Goal: Communication & Community: Answer question/provide support

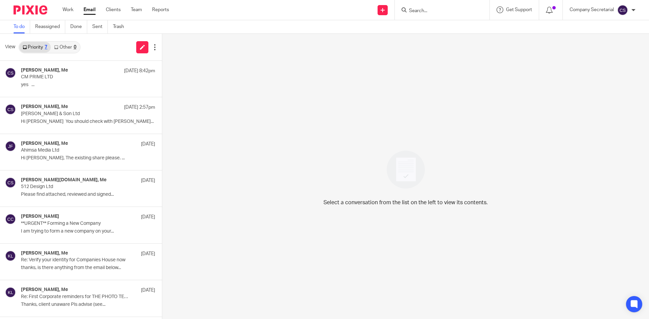
click at [429, 11] on input "Search" at bounding box center [438, 11] width 61 height 6
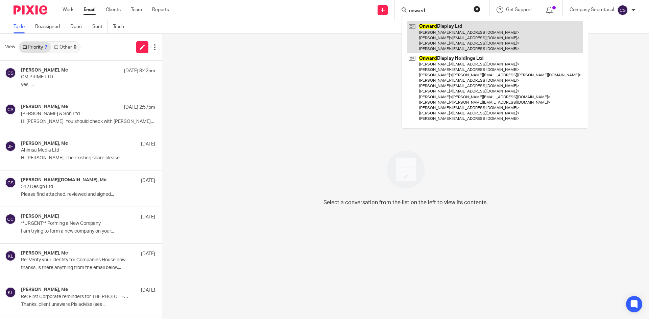
type input "onward"
click at [452, 31] on link at bounding box center [495, 37] width 176 height 32
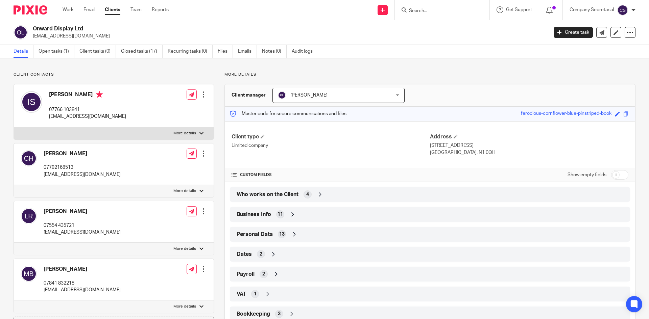
click at [65, 26] on h2 "Onward Display Ltd" at bounding box center [237, 28] width 408 height 7
click at [65, 25] on h2 "Onward Display Ltd" at bounding box center [237, 28] width 408 height 7
copy div "Onward Display Ltd"
click at [599, 34] on icon at bounding box center [601, 32] width 5 height 5
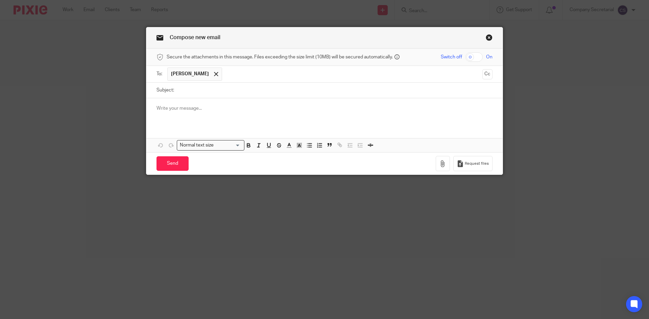
click at [248, 90] on input "Subject:" at bounding box center [334, 90] width 315 height 15
paste input "Onward Display Ltd"
type input "Onward Display Ltd"
click at [238, 104] on div at bounding box center [324, 111] width 356 height 26
click at [187, 103] on div at bounding box center [324, 111] width 356 height 26
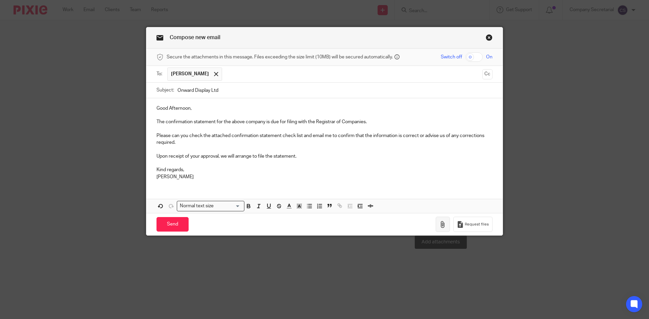
click at [436, 224] on button "button" at bounding box center [442, 224] width 14 height 15
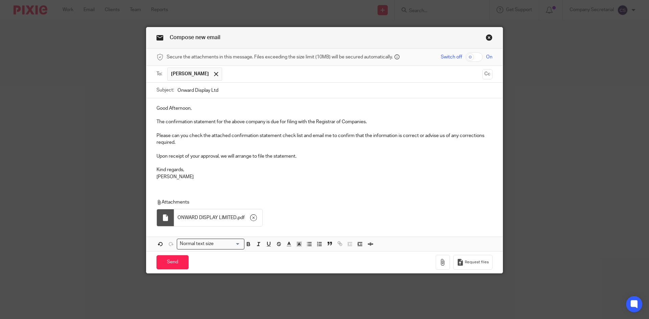
click at [215, 144] on p "Please can you check the attached confirmation statement check list and email m…" at bounding box center [324, 139] width 336 height 14
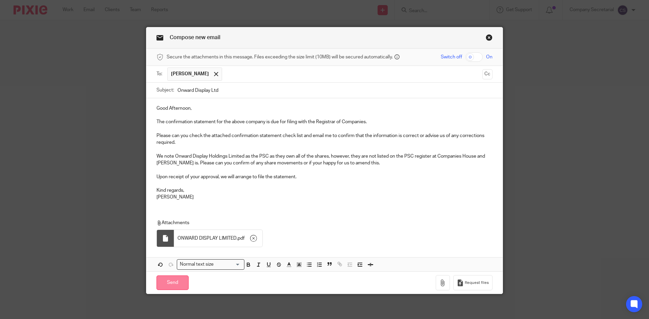
click at [182, 285] on input "Send" at bounding box center [172, 283] width 32 height 15
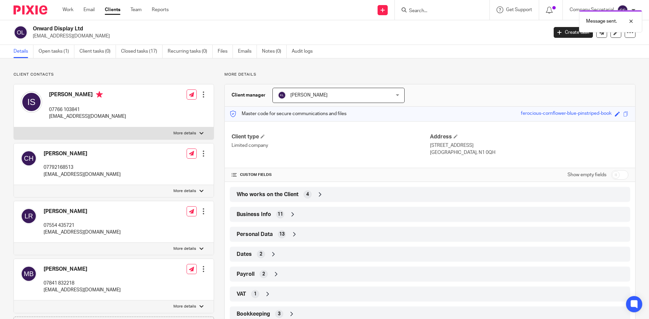
click at [423, 10] on div "Message sent." at bounding box center [482, 20] width 317 height 26
click at [623, 20] on div at bounding box center [625, 21] width 18 height 8
click at [436, 9] on input "Search" at bounding box center [438, 11] width 61 height 6
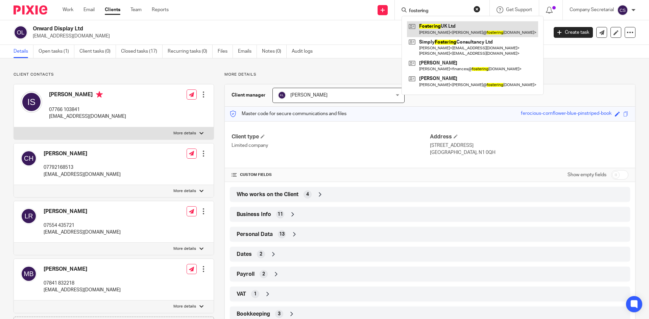
type input "fostering"
click at [452, 28] on link at bounding box center [472, 29] width 131 height 16
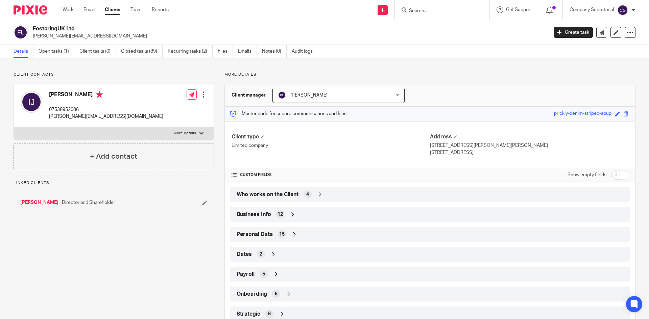
click at [69, 28] on h2 "FosteringUK Ltd" at bounding box center [237, 28] width 408 height 7
copy div "FosteringUK Ltd"
click at [599, 31] on icon at bounding box center [601, 32] width 5 height 5
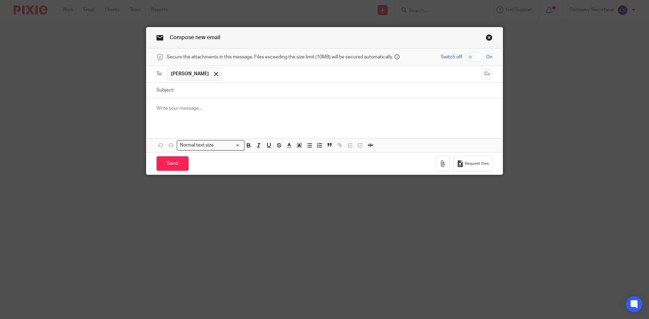
click at [226, 89] on input "Subject:" at bounding box center [334, 90] width 315 height 15
paste input "FosteringUK Ltd"
type input "FosteringUK Ltd"
click at [220, 105] on p at bounding box center [324, 108] width 336 height 7
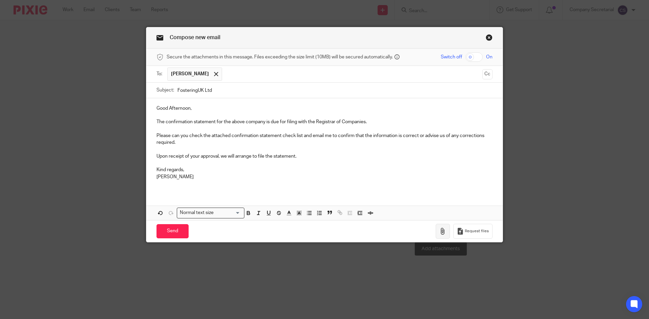
click at [439, 228] on icon "button" at bounding box center [442, 231] width 7 height 7
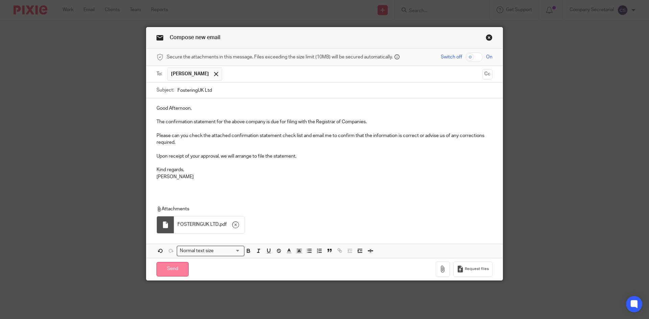
click at [177, 270] on input "Send" at bounding box center [172, 269] width 32 height 15
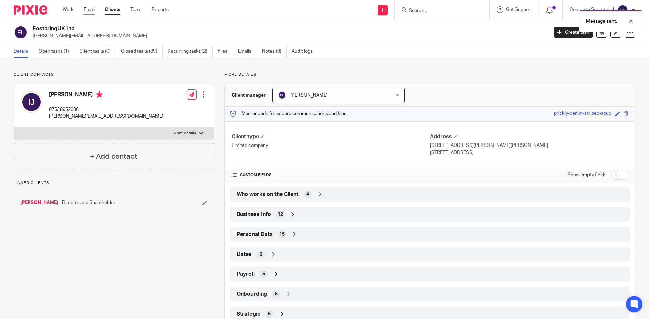
click at [91, 6] on link "Email" at bounding box center [88, 9] width 11 height 7
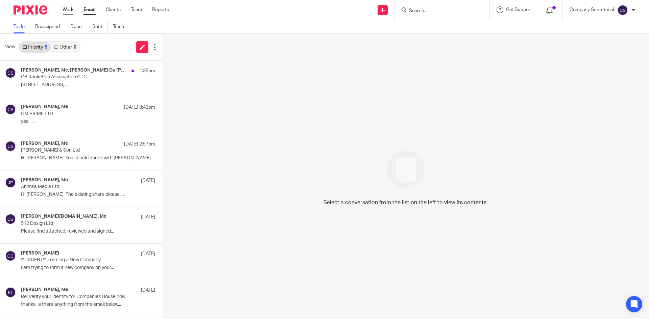
click at [67, 8] on link "Work" at bounding box center [67, 9] width 11 height 7
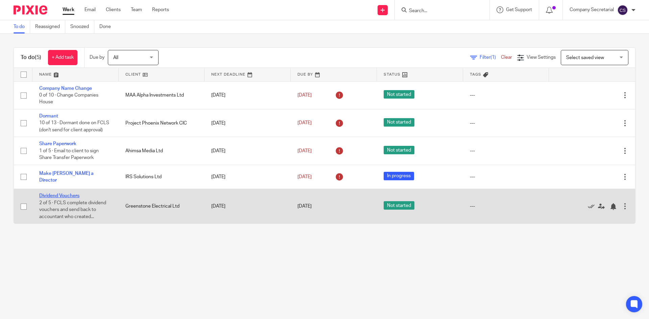
click at [79, 197] on link "Dividend Vouchers" at bounding box center [59, 196] width 40 height 5
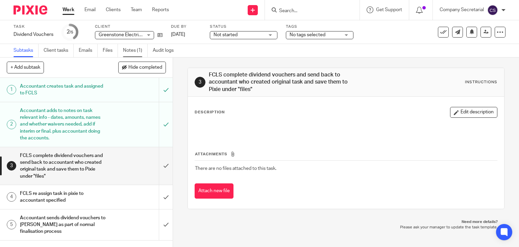
click at [130, 50] on link "Notes (1)" at bounding box center [135, 50] width 25 height 13
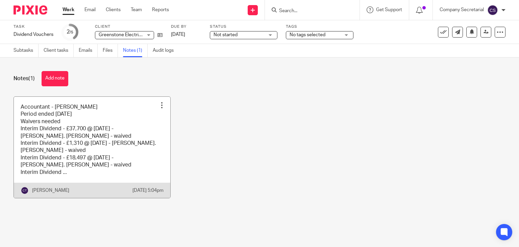
click at [128, 153] on link at bounding box center [92, 147] width 156 height 101
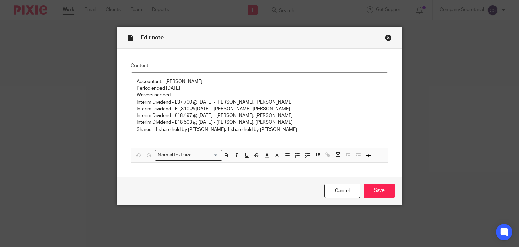
click at [388, 39] on div "Close this dialog window" at bounding box center [388, 37] width 7 height 7
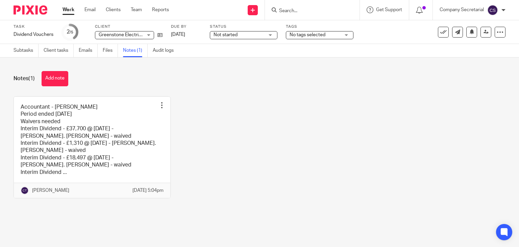
click at [149, 34] on div "Greenstone Electrical Ltd Greenstone Electrical Ltd" at bounding box center [124, 35] width 59 height 8
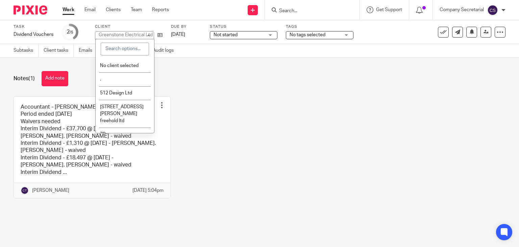
click at [149, 34] on div "Greenstone Electrical Ltd" at bounding box center [126, 34] width 54 height 5
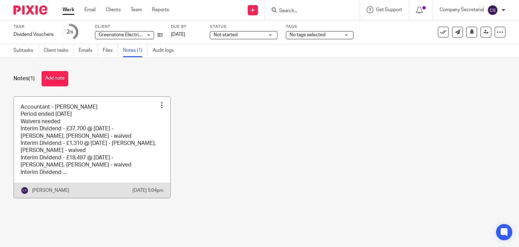
click at [105, 142] on link at bounding box center [92, 147] width 156 height 101
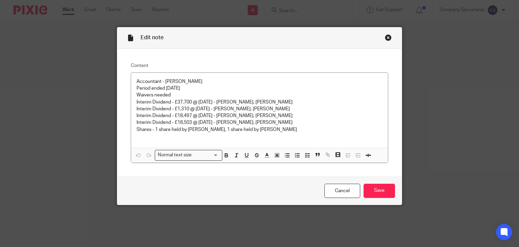
click at [385, 36] on div "Close this dialog window" at bounding box center [388, 37] width 7 height 7
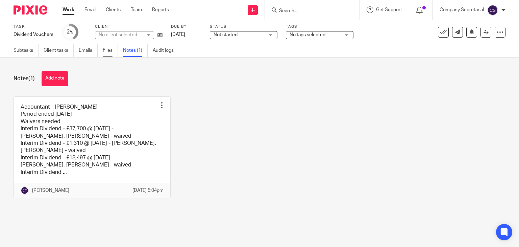
click at [110, 49] on link "Files" at bounding box center [110, 50] width 15 height 13
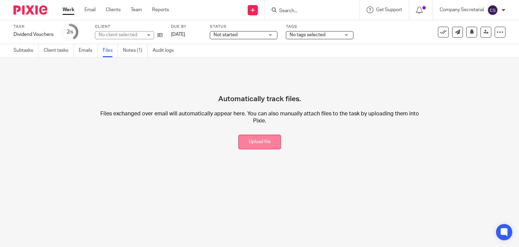
click at [266, 140] on button "Upload file" at bounding box center [259, 141] width 43 height 15
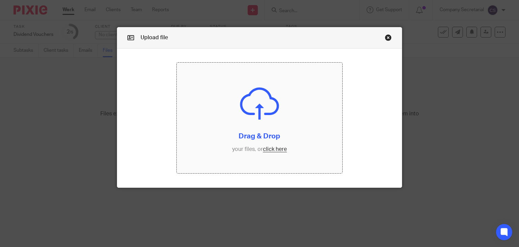
click at [253, 143] on input "file" at bounding box center [260, 117] width 166 height 110
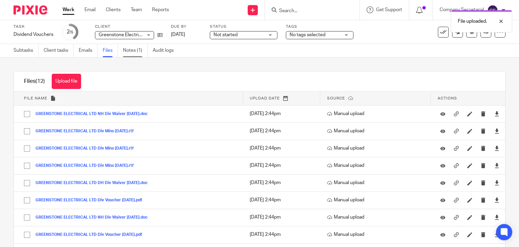
click at [130, 52] on link "Notes (1)" at bounding box center [135, 50] width 25 height 13
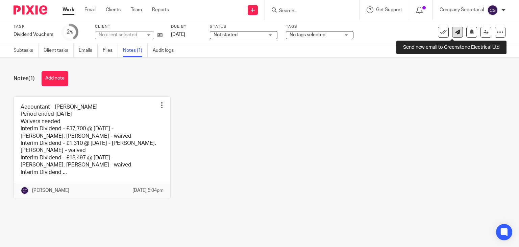
click at [453, 34] on link at bounding box center [457, 32] width 11 height 11
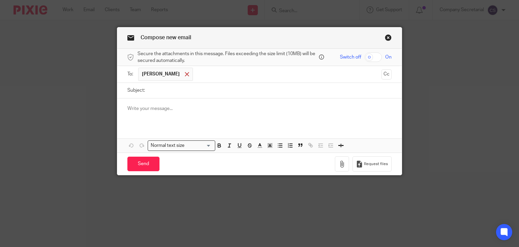
click at [185, 75] on span at bounding box center [187, 74] width 4 height 4
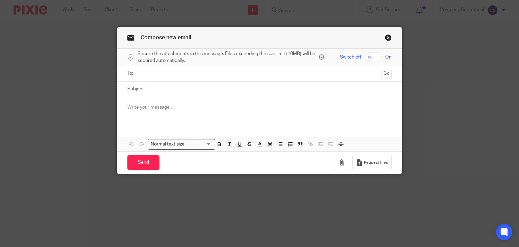
click at [173, 75] on input "text" at bounding box center [259, 74] width 239 height 8
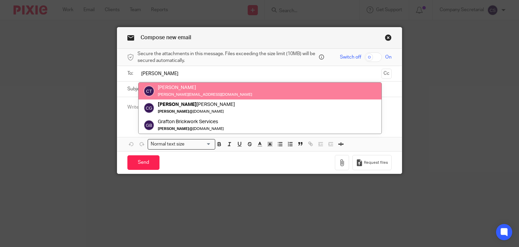
type input "chloe"
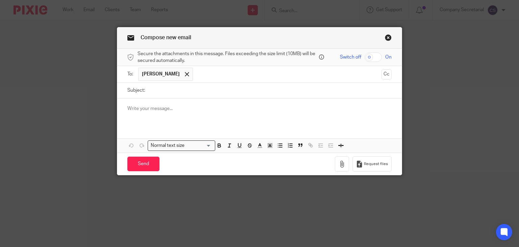
click at [170, 86] on input "Subject:" at bounding box center [270, 90] width 244 height 15
paste input "GREENSTONE ELECTRICAL LTD"
type input "GREENSTONE ELECTRICAL LTD Dividend"
click at [173, 108] on p at bounding box center [259, 108] width 264 height 7
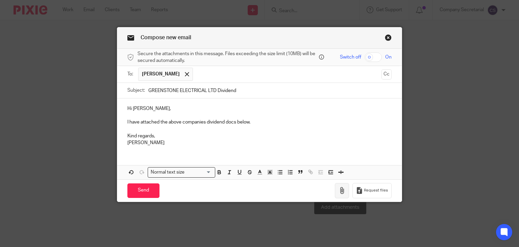
click at [342, 188] on icon "button" at bounding box center [341, 190] width 7 height 7
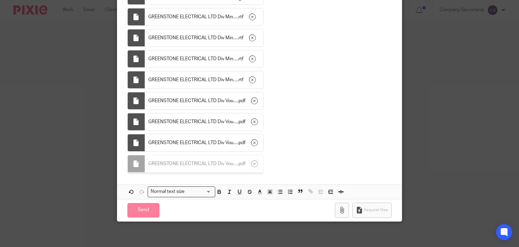
scroll to position [250, 0]
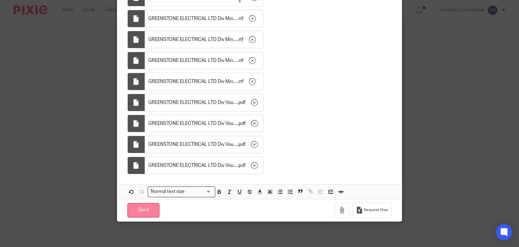
click at [147, 209] on input "Send" at bounding box center [143, 210] width 32 height 15
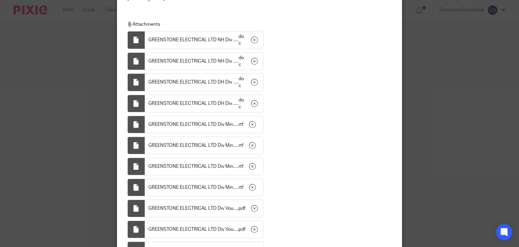
scroll to position [47, 0]
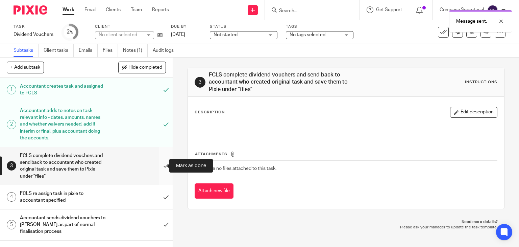
click at [158, 165] on input "submit" at bounding box center [86, 165] width 173 height 37
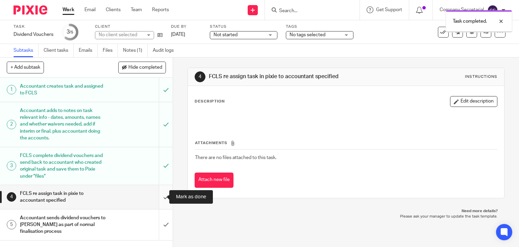
click at [157, 193] on input "submit" at bounding box center [86, 197] width 173 height 24
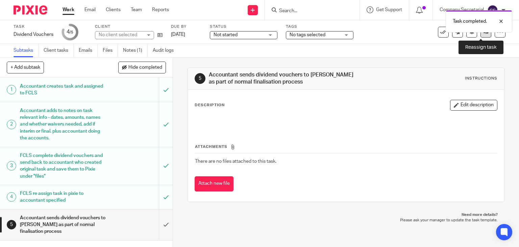
click at [481, 35] on link at bounding box center [485, 32] width 11 height 11
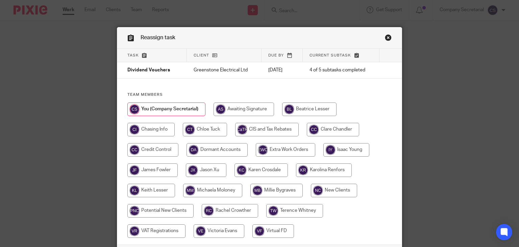
click at [218, 130] on input "radio" at bounding box center [205, 130] width 44 height 14
radio input "true"
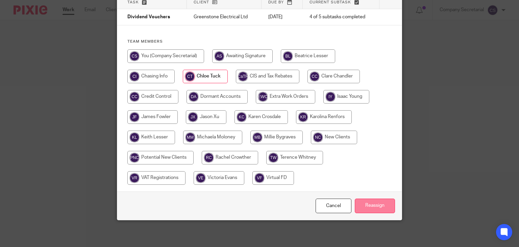
click at [386, 203] on input "Reassign" at bounding box center [375, 205] width 40 height 15
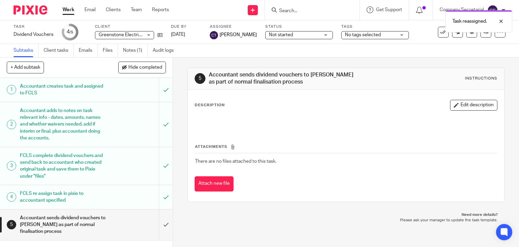
click at [30, 9] on img at bounding box center [31, 9] width 34 height 9
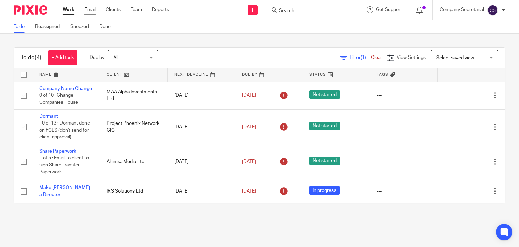
click at [91, 11] on link "Email" at bounding box center [89, 9] width 11 height 7
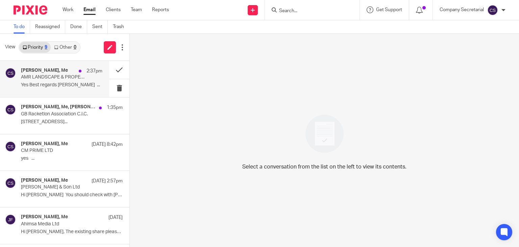
click at [73, 82] on p "Yes Best regards [PERSON_NAME] ..." at bounding box center [61, 85] width 81 height 6
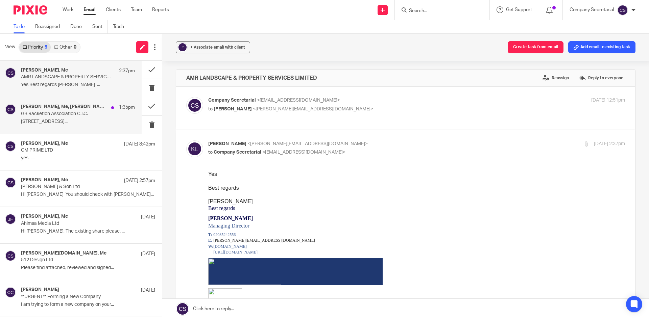
click at [105, 123] on p "[STREET_ADDRESS]..." at bounding box center [78, 122] width 114 height 6
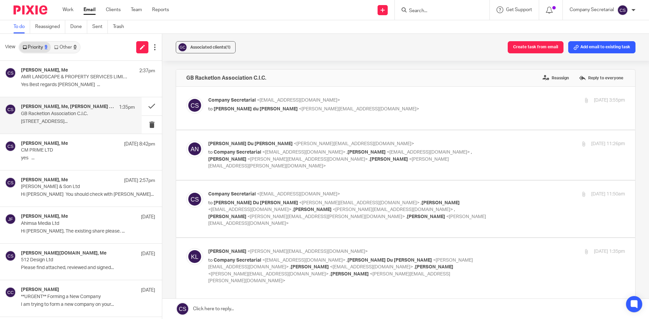
click at [339, 192] on span "<company.secretarial@lesserandco.com>" at bounding box center [298, 194] width 83 height 5
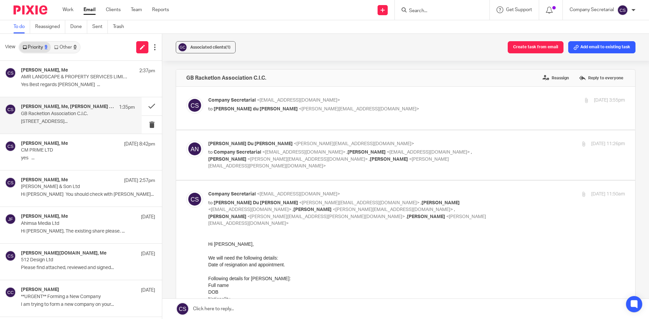
click at [360, 191] on p "Company Secretarial <company.secretarial@lesserandco.com>" at bounding box center [347, 194] width 278 height 7
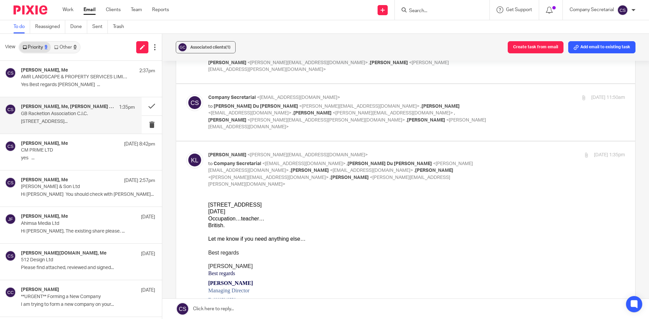
scroll to position [101, 0]
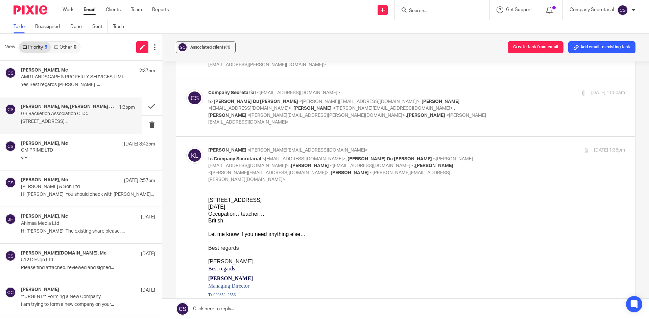
click at [356, 90] on p "Company Secretarial <company.secretarial@lesserandco.com>" at bounding box center [347, 93] width 278 height 7
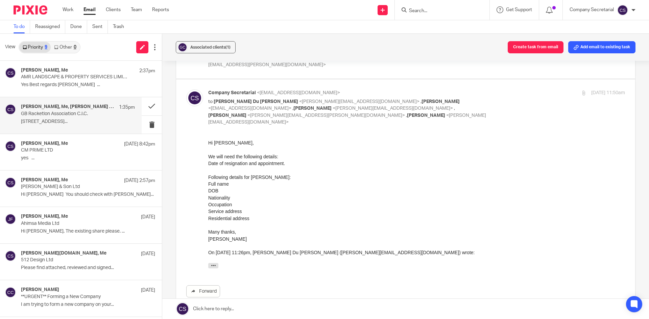
scroll to position [0, 0]
click at [356, 90] on p "Company Secretarial <company.secretarial@lesserandco.com>" at bounding box center [347, 93] width 278 height 7
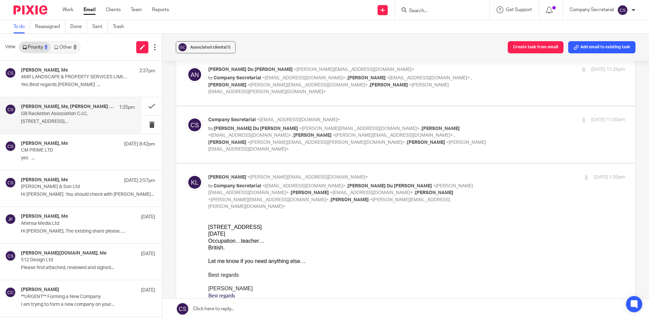
scroll to position [68, 0]
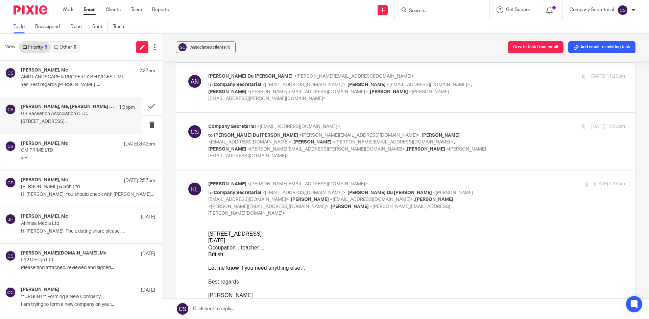
click at [490, 127] on div "Company Secretarial <company.secretarial@lesserandco.com> to Alex Du Noyer <ale…" at bounding box center [416, 141] width 416 height 36
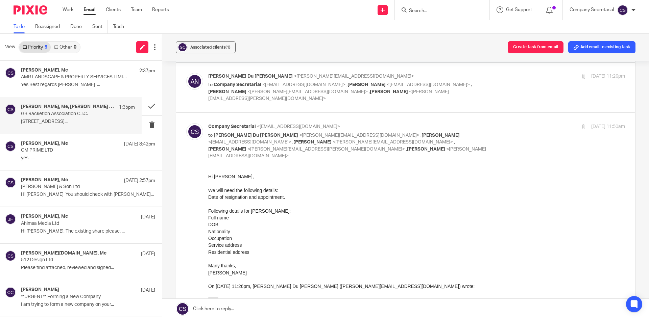
scroll to position [0, 0]
click at [490, 127] on div "Company Secretarial <company.secretarial@lesserandco.com> to Alex Du Noyer <ale…" at bounding box center [416, 141] width 416 height 36
checkbox input "false"
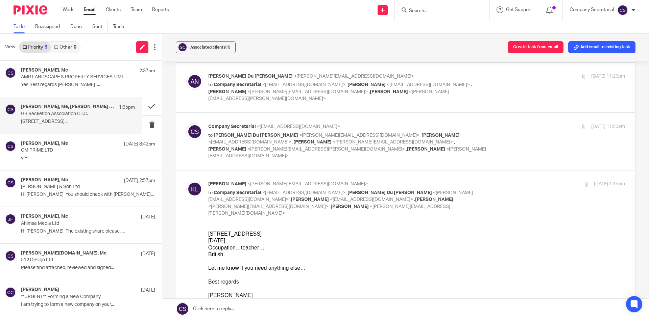
click at [268, 246] on link at bounding box center [405, 309] width 486 height 20
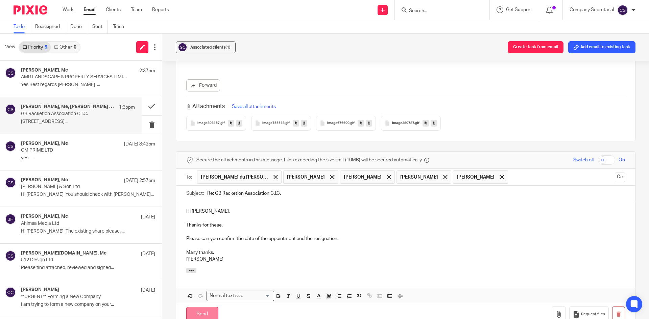
click at [212, 246] on input "Send" at bounding box center [202, 314] width 32 height 15
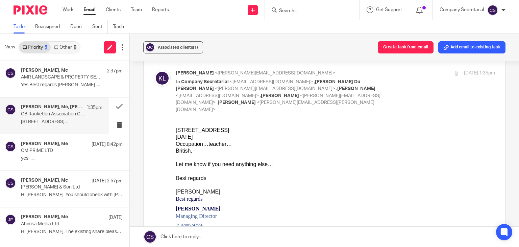
scroll to position [159, 0]
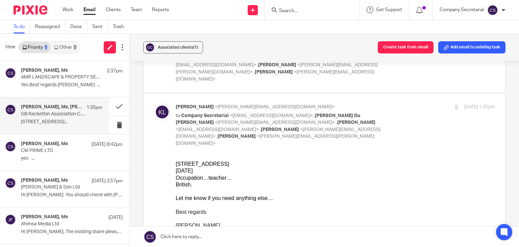
drag, startPoint x: 184, startPoint y: 163, endPoint x: 228, endPoint y: 163, distance: 43.6
click at [228, 163] on div "35 Gippingstone Road, Bramford Ipswich IP8 4DR" at bounding box center [335, 163] width 319 height 7
copy div "Gippingstone Road"
click at [238, 163] on div "35 Gippingstone Road, Bramford Ipswich IP8 4DR" at bounding box center [335, 163] width 319 height 7
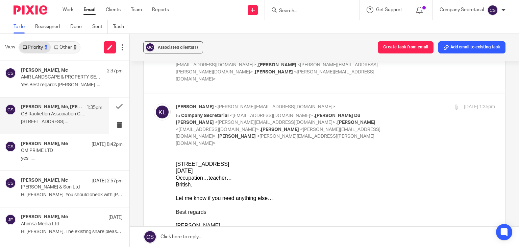
copy div "Bramford"
click at [263, 162] on div "35 Gippingstone Road, Bramford Ipswich IP8 4DR" at bounding box center [335, 163] width 319 height 7
copy div "Ipswich"
drag, startPoint x: 295, startPoint y: 163, endPoint x: 276, endPoint y: 162, distance: 19.3
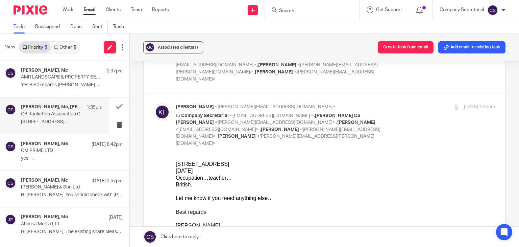
click at [276, 162] on div "35 Gippingstone Road, Bramford Ipswich IP8 4DR" at bounding box center [335, 163] width 319 height 7
copy div "IP8 4DR"
click at [382, 189] on div at bounding box center [335, 190] width 319 height 7
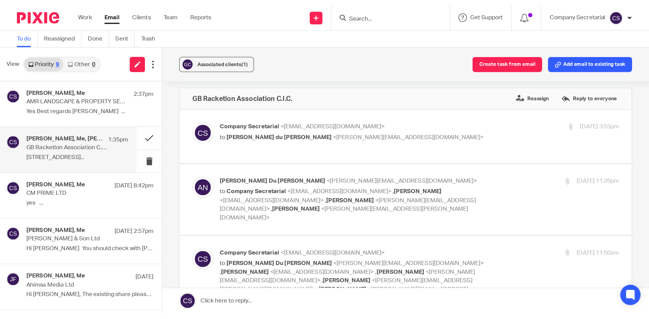
scroll to position [0, 0]
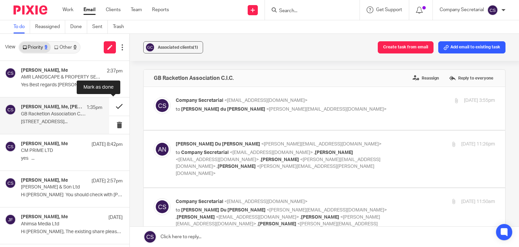
click at [115, 104] on button at bounding box center [119, 106] width 20 height 18
